Goal: Information Seeking & Learning: Understand process/instructions

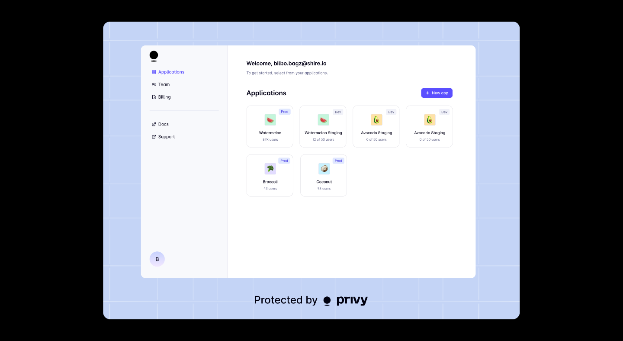
click at [63, 180] on div at bounding box center [311, 170] width 623 height 341
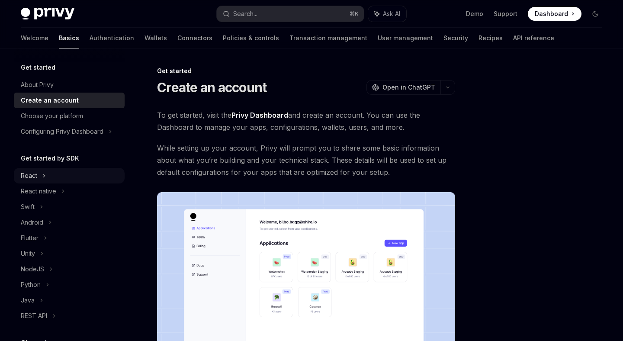
click at [83, 182] on div "React" at bounding box center [69, 176] width 111 height 16
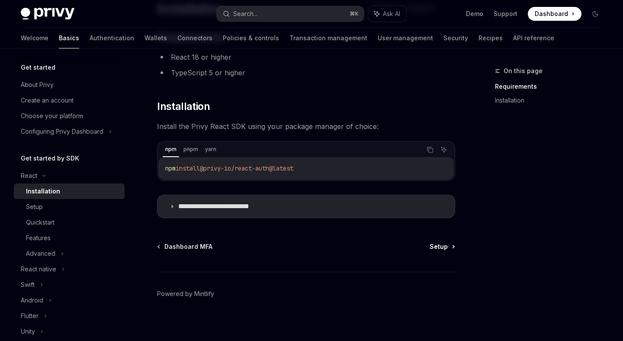
scroll to position [84, 0]
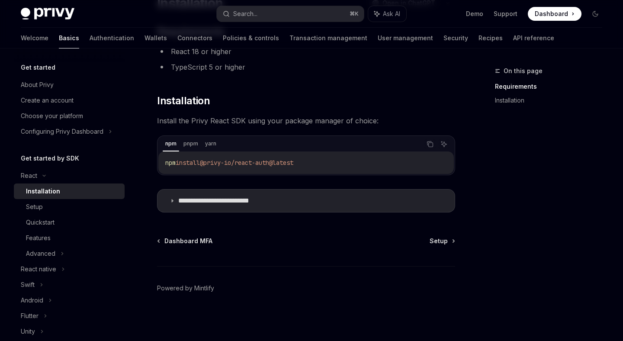
click at [457, 240] on div "**********" at bounding box center [311, 152] width 595 height 377
click at [447, 243] on span "Setup" at bounding box center [438, 240] width 18 height 9
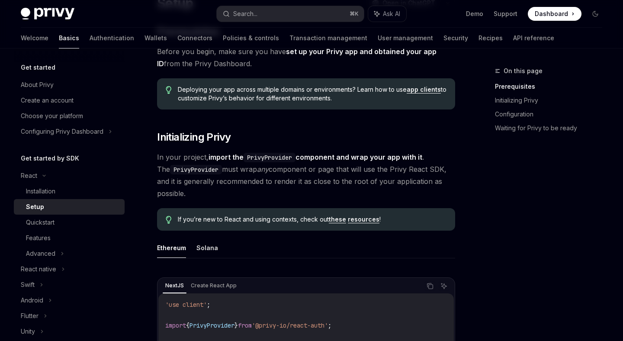
scroll to position [87, 0]
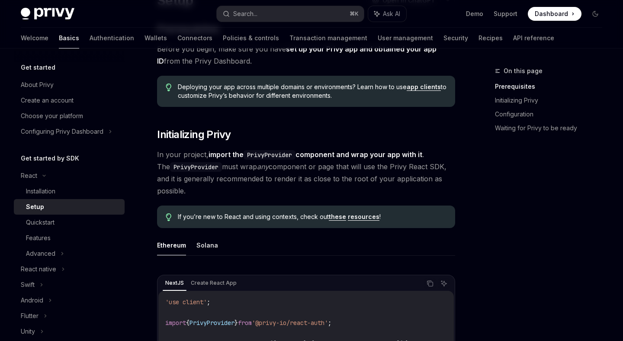
click at [323, 181] on span "In your project, import the PrivyProvider component and wrap your app with it .…" at bounding box center [306, 172] width 298 height 48
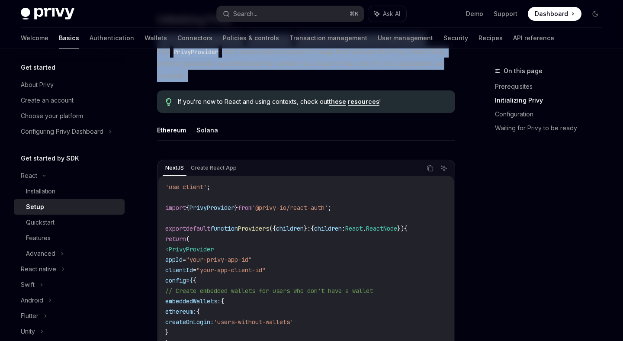
scroll to position [201, 0]
click at [350, 104] on link "resources" at bounding box center [364, 102] width 32 height 8
click at [334, 105] on link "these" at bounding box center [337, 102] width 17 height 8
click at [228, 76] on span "In your project, import the PrivyProvider component and wrap your app with it .…" at bounding box center [306, 58] width 298 height 48
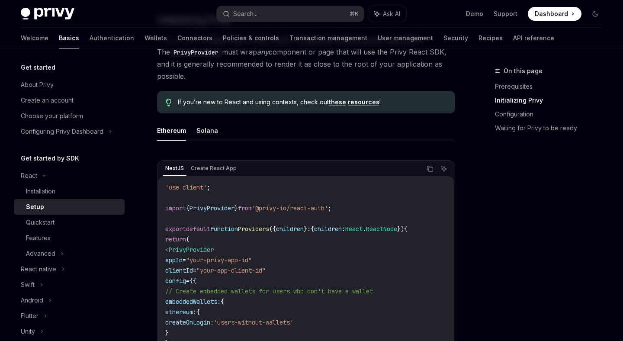
click at [228, 76] on span "In your project, import the PrivyProvider component and wrap your app with it .…" at bounding box center [306, 58] width 298 height 48
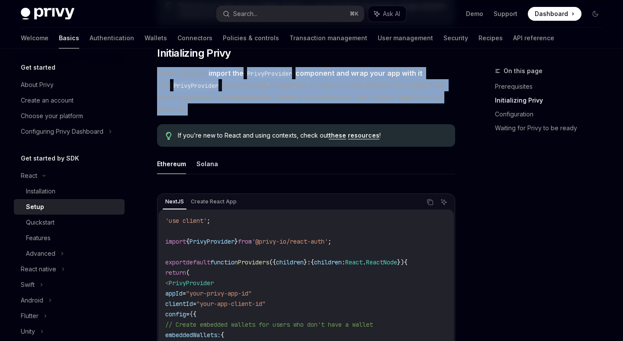
scroll to position [163, 0]
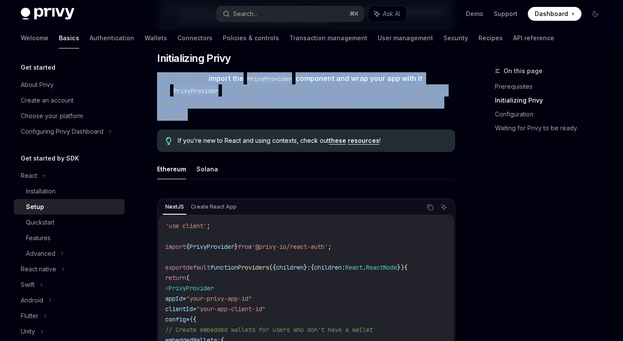
click at [197, 102] on span "In your project, import the PrivyProvider component and wrap your app with it .…" at bounding box center [306, 96] width 298 height 48
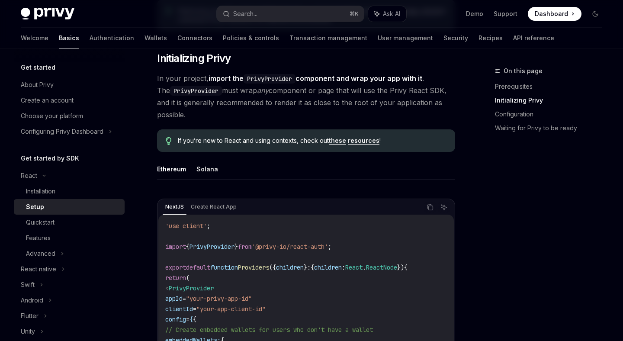
click at [197, 102] on span "In your project, import the PrivyProvider component and wrap your app with it .…" at bounding box center [306, 96] width 298 height 48
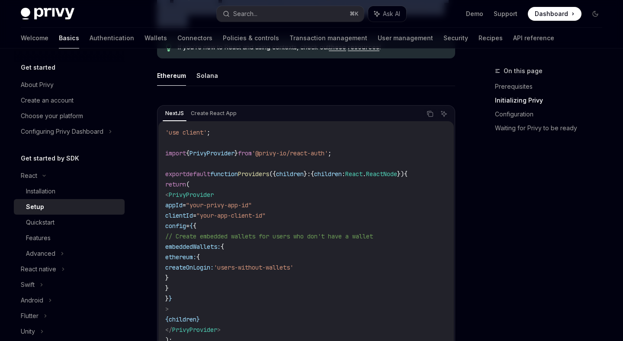
scroll to position [265, 0]
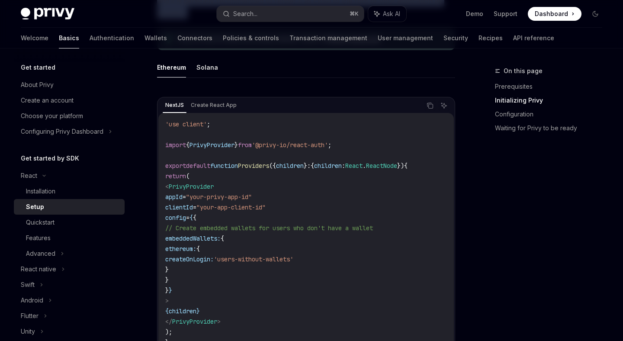
drag, startPoint x: 180, startPoint y: 186, endPoint x: 329, endPoint y: 307, distance: 191.8
click at [329, 306] on code "'use client' ; import { PrivyProvider } from '@privy-io/react-auth' ; export de…" at bounding box center [305, 233] width 281 height 228
click at [329, 307] on code "'use client' ; import { PrivyProvider } from '@privy-io/react-auth' ; export de…" at bounding box center [305, 233] width 281 height 228
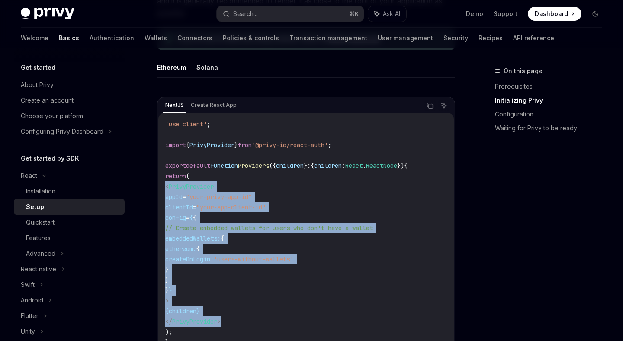
drag, startPoint x: 239, startPoint y: 323, endPoint x: 167, endPoint y: 189, distance: 151.6
click at [167, 189] on code "'use client' ; import { PrivyProvider } from '@privy-io/react-auth' ; export de…" at bounding box center [305, 233] width 281 height 228
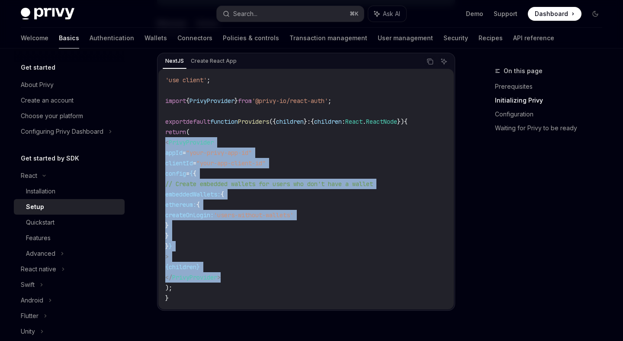
scroll to position [310, 0]
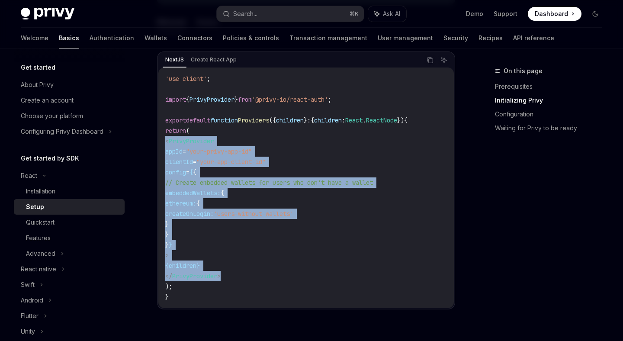
click at [252, 148] on span ""your-privy-app-id"" at bounding box center [219, 151] width 66 height 8
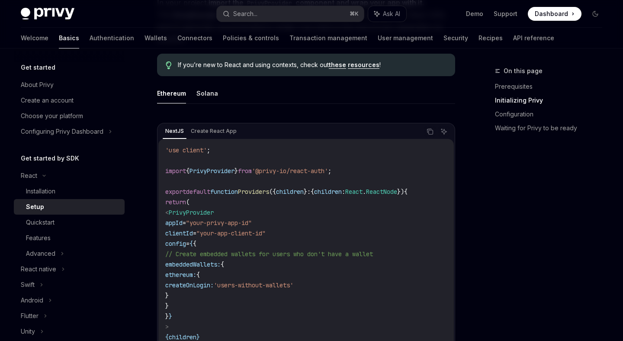
scroll to position [240, 0]
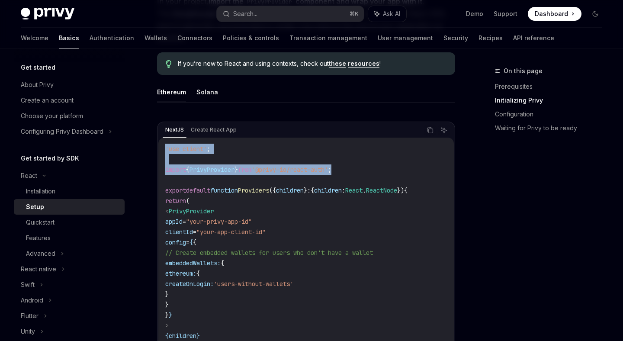
drag, startPoint x: 166, startPoint y: 149, endPoint x: 374, endPoint y: 171, distance: 210.0
click at [374, 171] on code "'use client' ; import { PrivyProvider } from '@privy-io/react-auth' ; export de…" at bounding box center [305, 258] width 281 height 228
copy code "'use client' ; import { PrivyProvider } from '@privy-io/react-auth' ;"
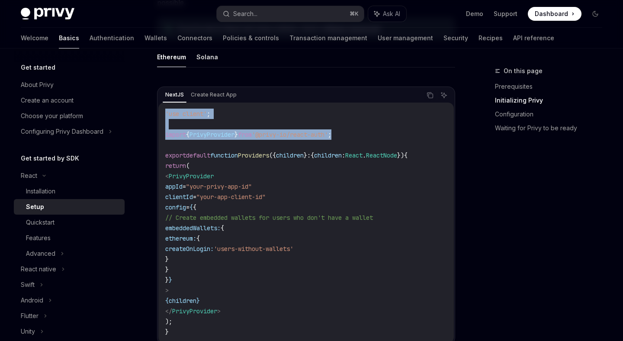
scroll to position [302, 0]
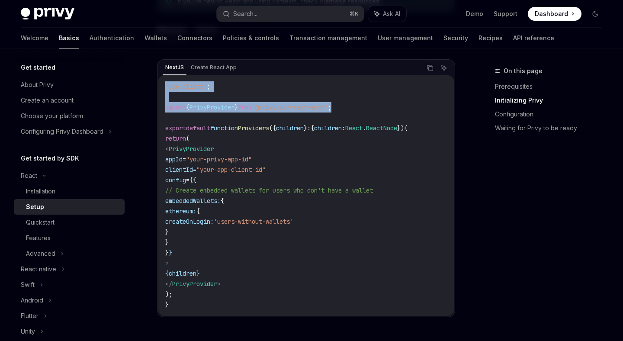
copy code "< PrivyProvider appId = "your-privy-app-id" clientId = "your-app-client-id" con…"
drag, startPoint x: 179, startPoint y: 149, endPoint x: 307, endPoint y: 286, distance: 187.5
click at [307, 286] on code "'use client' ; import { PrivyProvider } from '@privy-io/react-auth' ; export de…" at bounding box center [305, 195] width 281 height 228
click at [361, 60] on div "NextJS Create React App Copy Ask AI 'use client' ; import { PrivyProvider } fro…" at bounding box center [306, 188] width 298 height 258
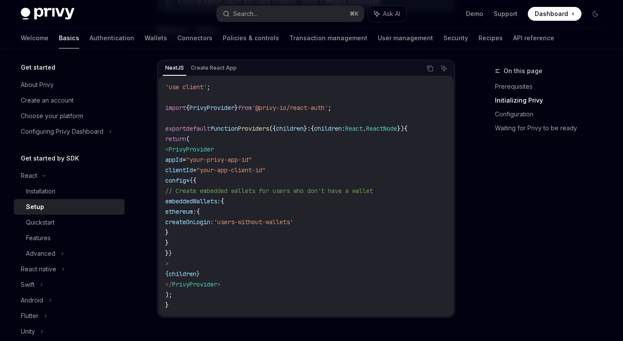
click at [368, 242] on code "'use client' ; import { PrivyProvider } from '@privy-io/react-auth' ; export de…" at bounding box center [305, 196] width 281 height 228
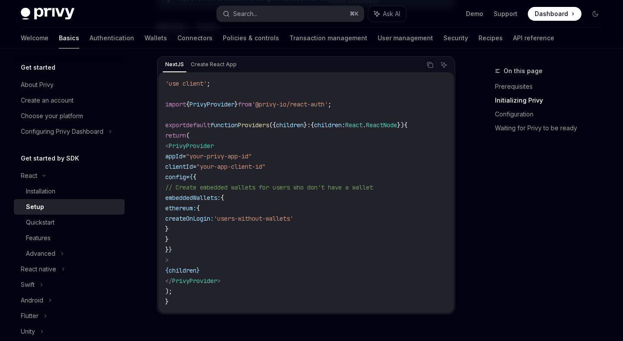
scroll to position [499, 0]
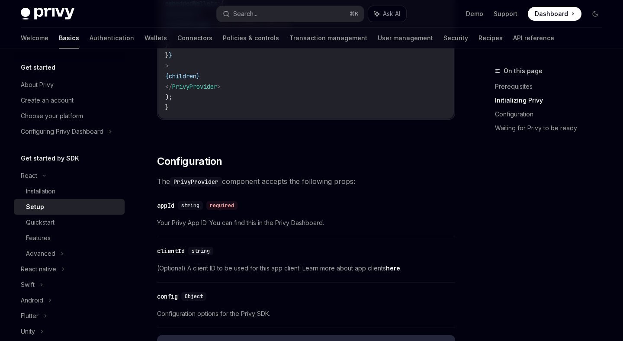
drag, startPoint x: 156, startPoint y: 184, endPoint x: 372, endPoint y: 182, distance: 215.7
click at [372, 182] on div "React Setup OpenAI Open in ChatGPT OpenAI Open in ChatGPT ​ Prerequisites Befor…" at bounding box center [224, 287] width 463 height 1443
click at [273, 211] on div "​ appId string required" at bounding box center [301, 205] width 289 height 10
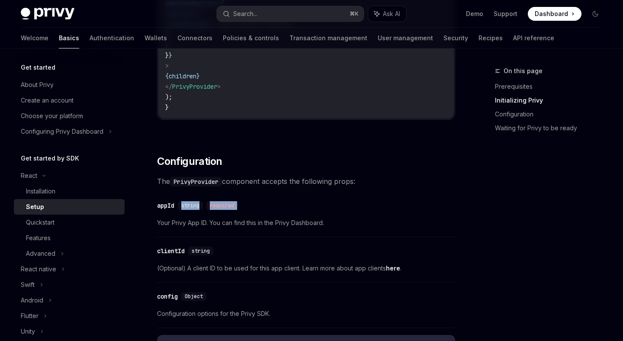
click at [225, 232] on div "​ appId string required Your Privy App ID. You can find this in the Privy Dashb…" at bounding box center [306, 216] width 298 height 41
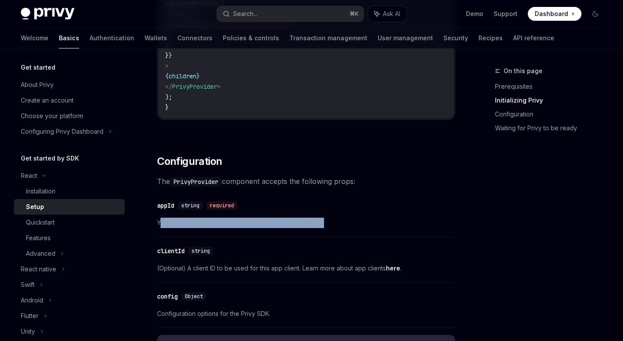
drag, startPoint x: 159, startPoint y: 226, endPoint x: 328, endPoint y: 224, distance: 169.0
click at [328, 224] on span "Your Privy App ID. You can find this in the Privy Dashboard." at bounding box center [306, 222] width 298 height 10
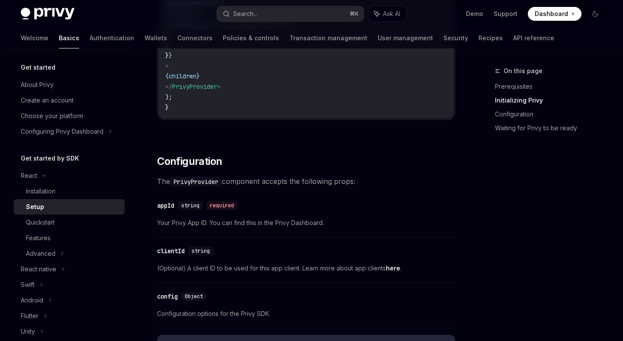
click at [328, 224] on span "Your Privy App ID. You can find this in the Privy Dashboard." at bounding box center [306, 222] width 298 height 10
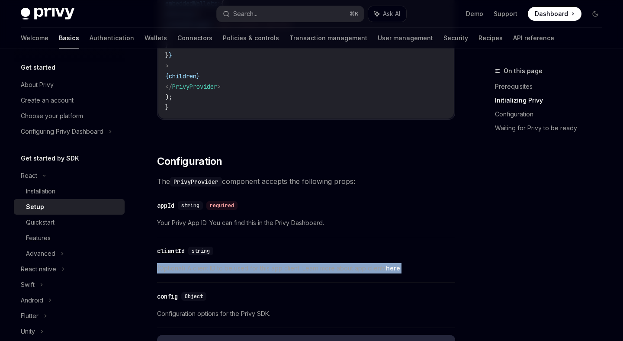
drag, startPoint x: 156, startPoint y: 274, endPoint x: 412, endPoint y: 276, distance: 255.9
click at [412, 276] on div "React Setup OpenAI Open in ChatGPT OpenAI Open in ChatGPT ​ Prerequisites Befor…" at bounding box center [224, 287] width 463 height 1443
click at [412, 273] on span "(Optional) A client ID to be used for this app client. Learn more about app cli…" at bounding box center [306, 268] width 298 height 10
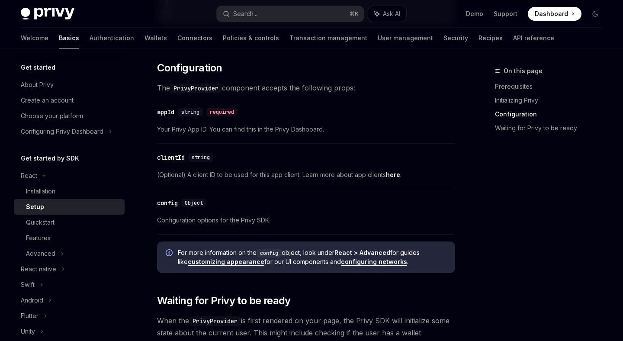
scroll to position [629, 0]
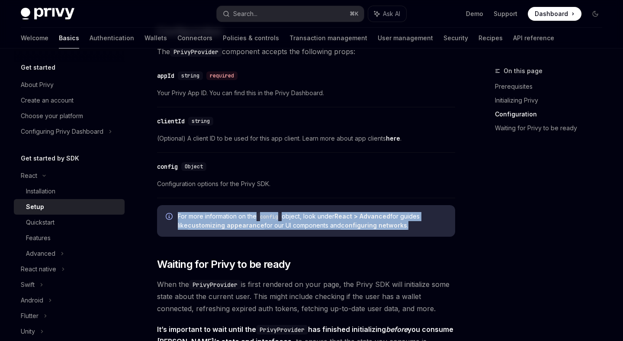
drag, startPoint x: 177, startPoint y: 219, endPoint x: 434, endPoint y: 229, distance: 257.4
click at [434, 229] on div "For more information on the config object, look under React > Advanced for guid…" at bounding box center [306, 221] width 298 height 32
click at [434, 229] on span "For more information on the config object, look under React > Advanced for guid…" at bounding box center [312, 221] width 268 height 18
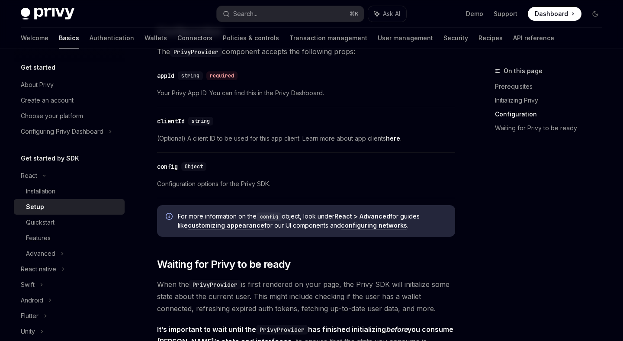
click at [269, 215] on span "For more information on the config object, look under React > Advanced for guid…" at bounding box center [312, 221] width 268 height 18
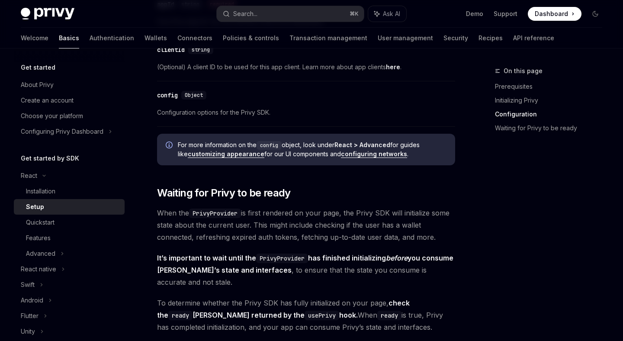
scroll to position [699, 0]
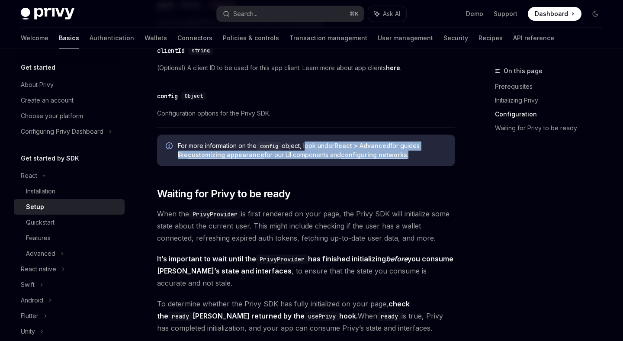
drag, startPoint x: 307, startPoint y: 148, endPoint x: 436, endPoint y: 156, distance: 129.0
click at [436, 156] on span "For more information on the config object, look under React > Advanced for guid…" at bounding box center [312, 150] width 268 height 18
click at [239, 159] on link "customizing appearance" at bounding box center [226, 155] width 77 height 8
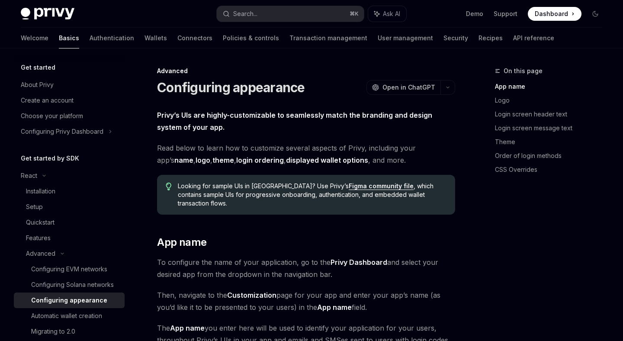
type textarea "*"
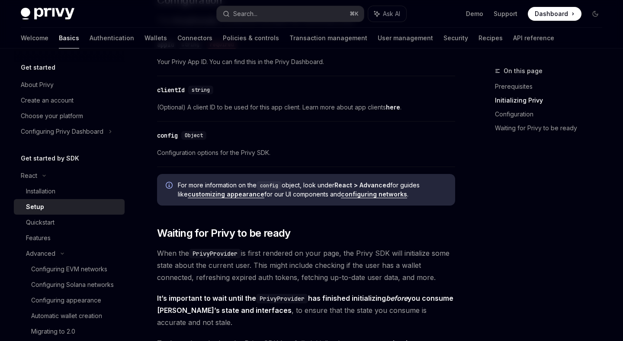
scroll to position [699, 0]
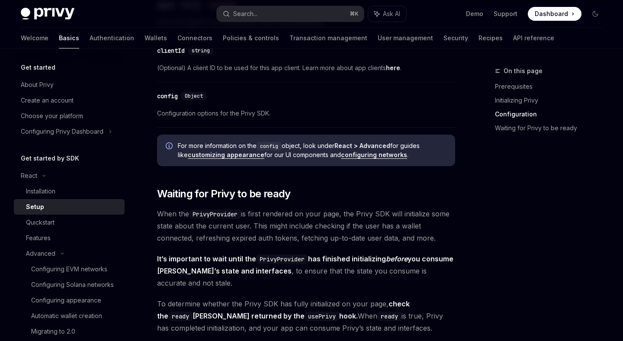
click at [234, 156] on link "customizing appearance" at bounding box center [226, 155] width 77 height 8
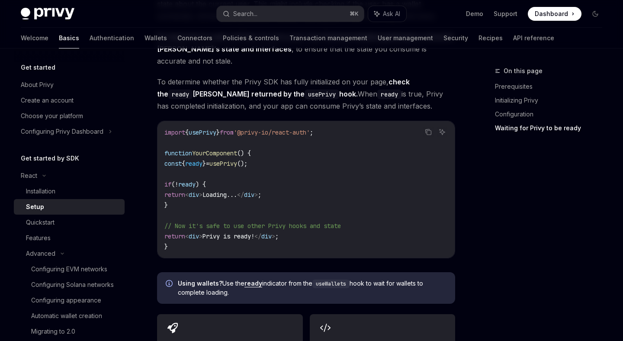
scroll to position [922, 0]
click at [428, 137] on button "Copy the contents from the code block" at bounding box center [427, 130] width 11 height 11
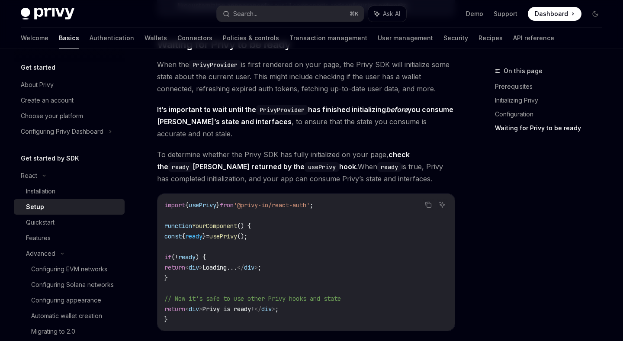
scroll to position [915, 0]
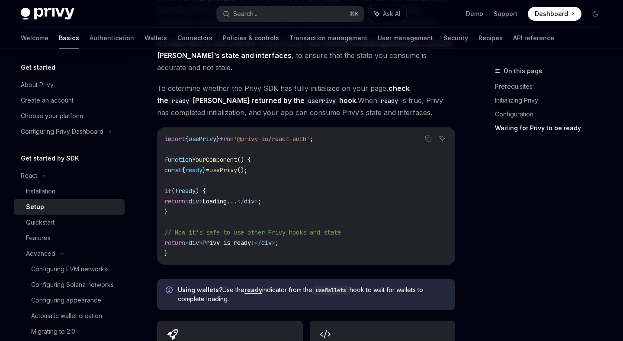
click at [285, 141] on span "'@privy-io/react-auth'" at bounding box center [271, 139] width 76 height 8
copy code "import { usePrivy } from '@privy-io/react-auth' ;"
drag, startPoint x: 171, startPoint y: 173, endPoint x: 323, endPoint y: 173, distance: 152.6
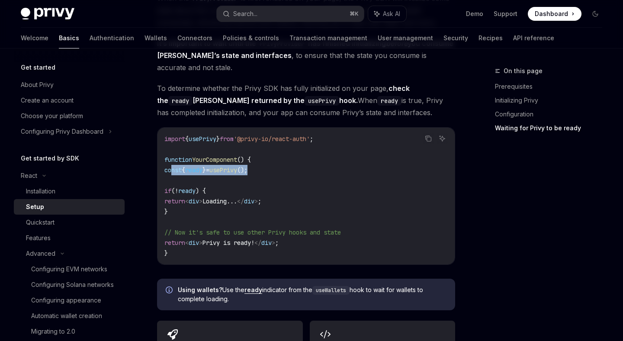
click at [323, 173] on code "import { usePrivy } from '@privy-io/react-auth' ; function YourComponent () { c…" at bounding box center [305, 196] width 283 height 125
copy span "const { ready } = usePrivy ();"
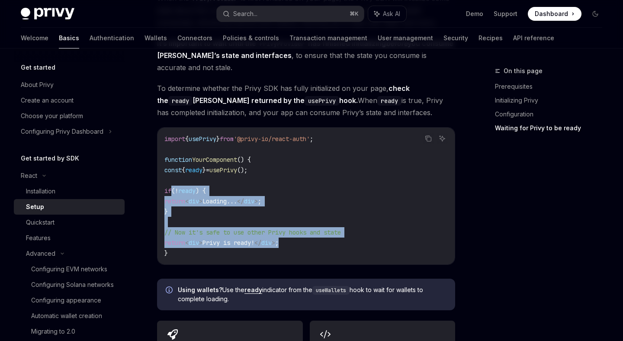
drag, startPoint x: 171, startPoint y: 193, endPoint x: 315, endPoint y: 245, distance: 153.0
click at [316, 245] on code "import { usePrivy } from '@privy-io/react-auth' ; function YourComponent () { c…" at bounding box center [305, 196] width 283 height 125
copy code "if ( ! ready ) { return < div > Loading... </ div > ; } // Now it's safe to use…"
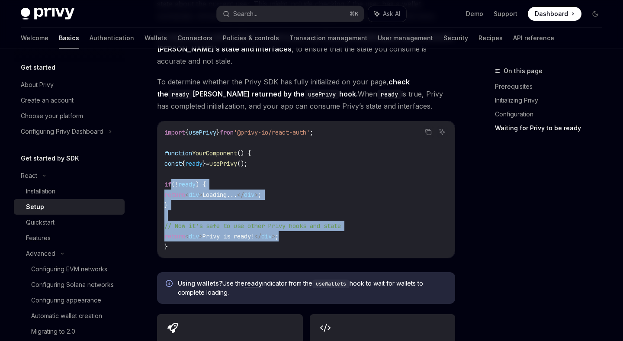
scroll to position [931, 0]
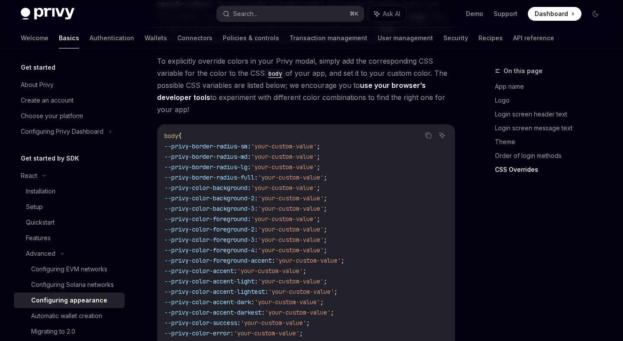
scroll to position [2282, 0]
